Goal: Task Accomplishment & Management: Complete application form

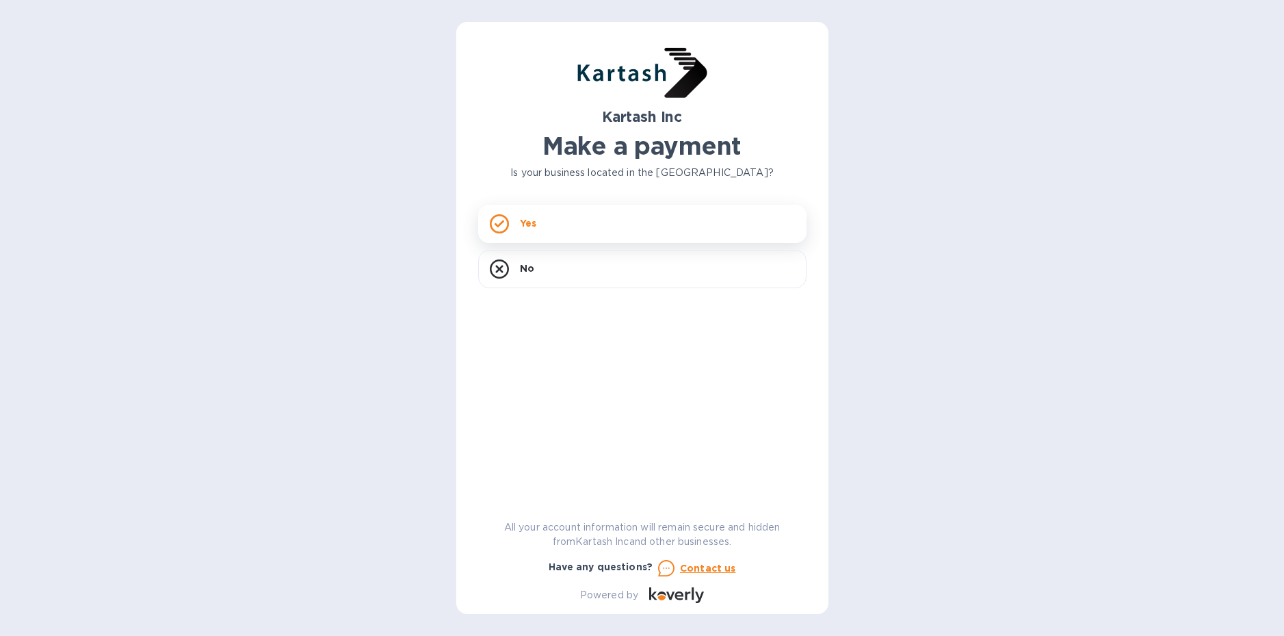
click at [557, 227] on div "Yes" at bounding box center [642, 224] width 328 height 38
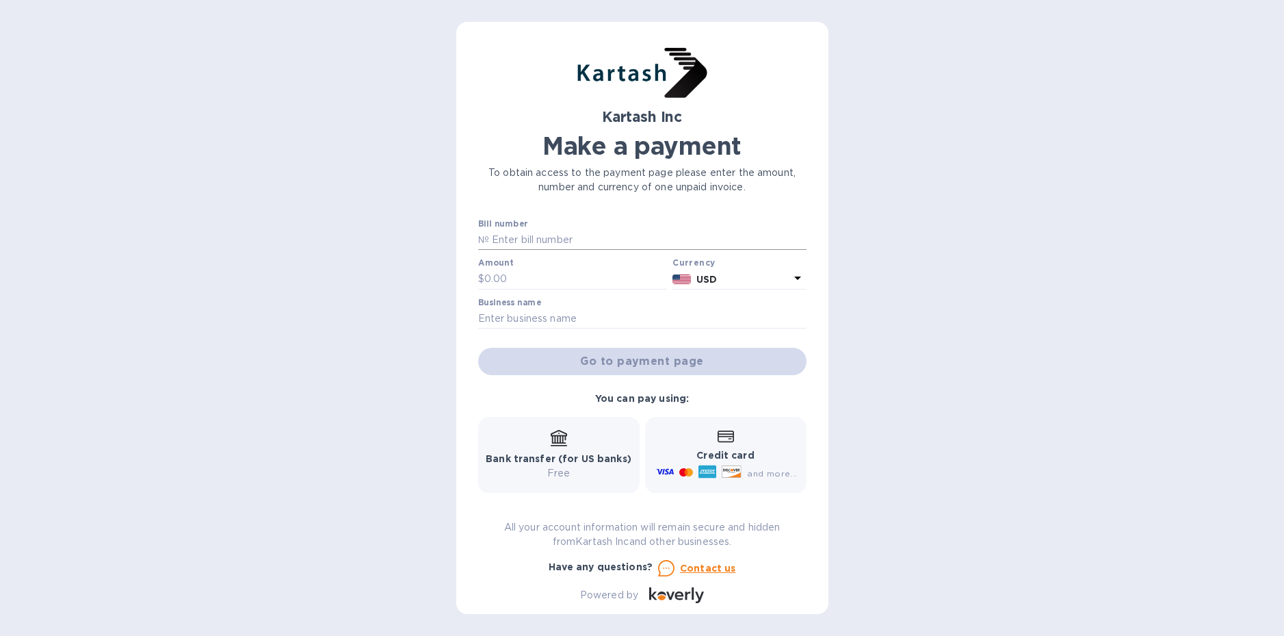
click at [556, 238] on input "text" at bounding box center [647, 240] width 317 height 21
type input "0109690"
click at [543, 283] on input "text" at bounding box center [575, 279] width 183 height 21
type input "7,590.94"
drag, startPoint x: 530, startPoint y: 312, endPoint x: 530, endPoint y: 304, distance: 7.6
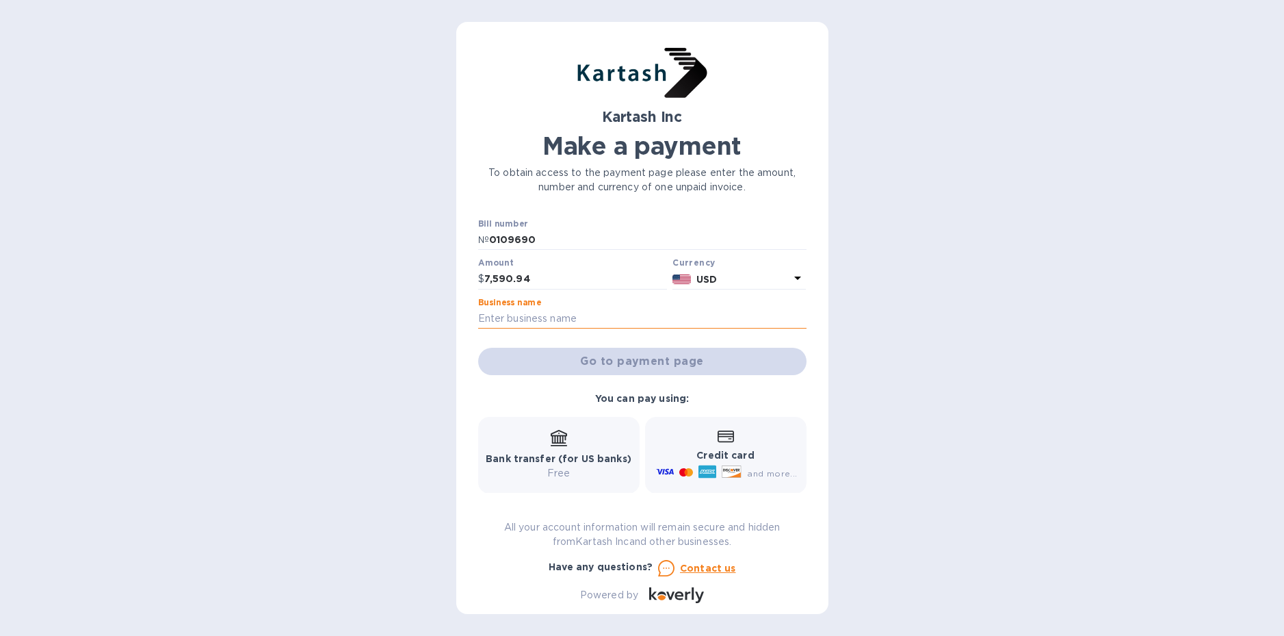
click at [530, 312] on input "text" at bounding box center [642, 319] width 328 height 21
type input "Living Quarters"
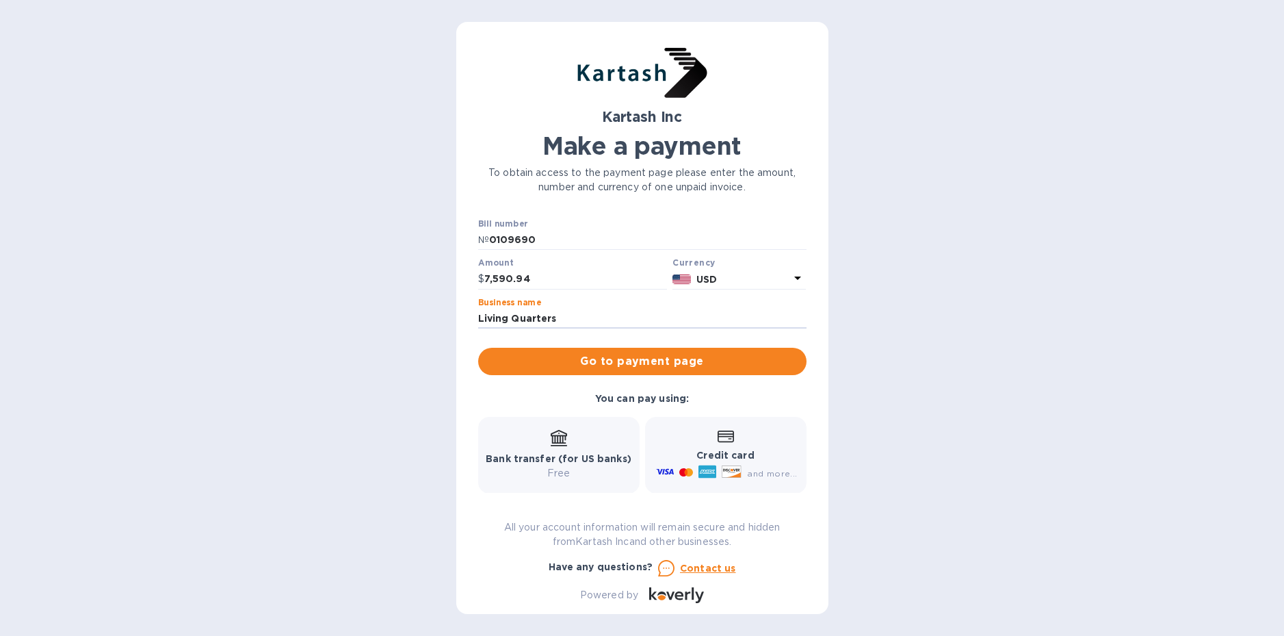
click at [709, 436] on div "Credit card and more..." at bounding box center [725, 455] width 144 height 53
click at [707, 357] on span "Go to payment page" at bounding box center [642, 361] width 306 height 16
